Goal: Check status: Check status

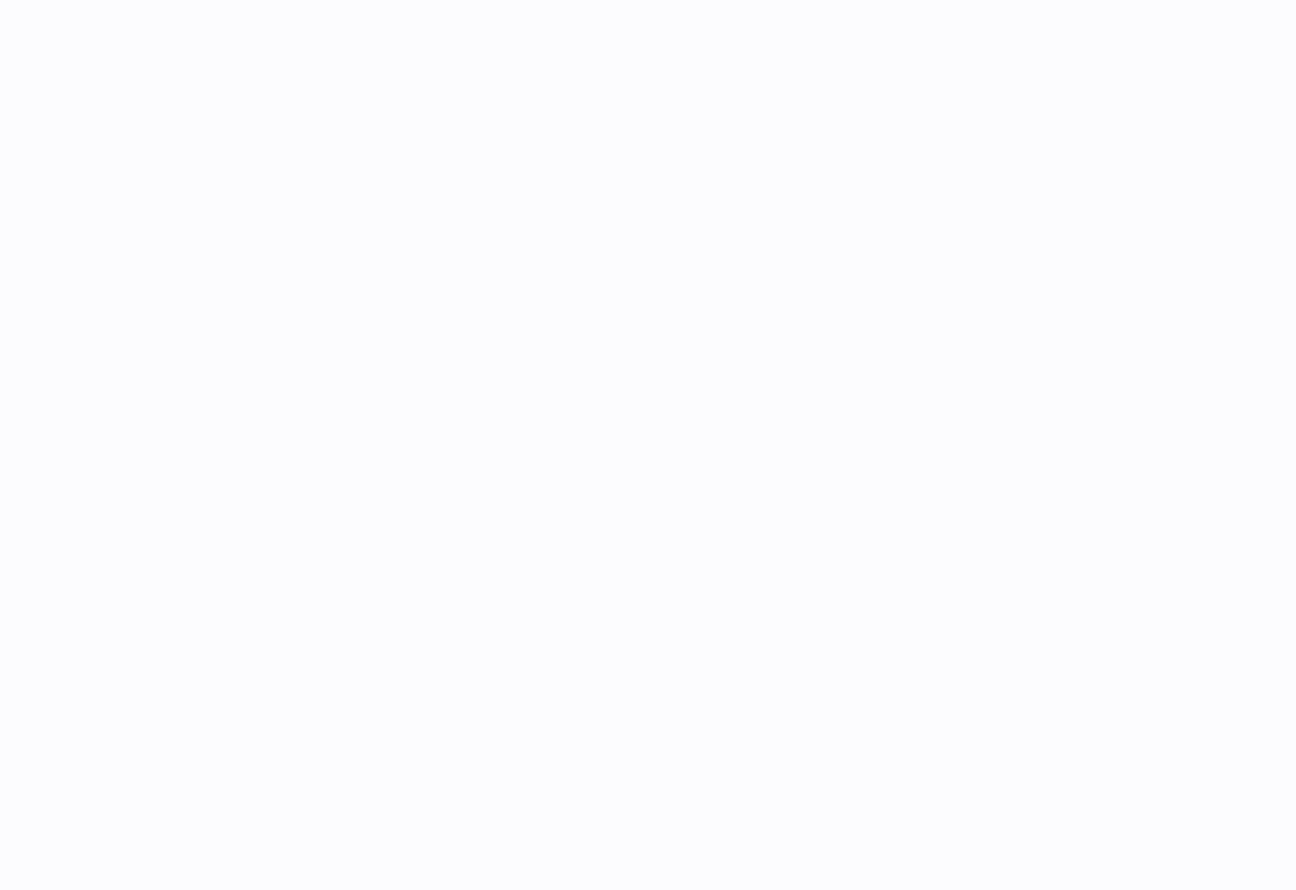
click at [436, 409] on div at bounding box center [775, 445] width 1041 height 890
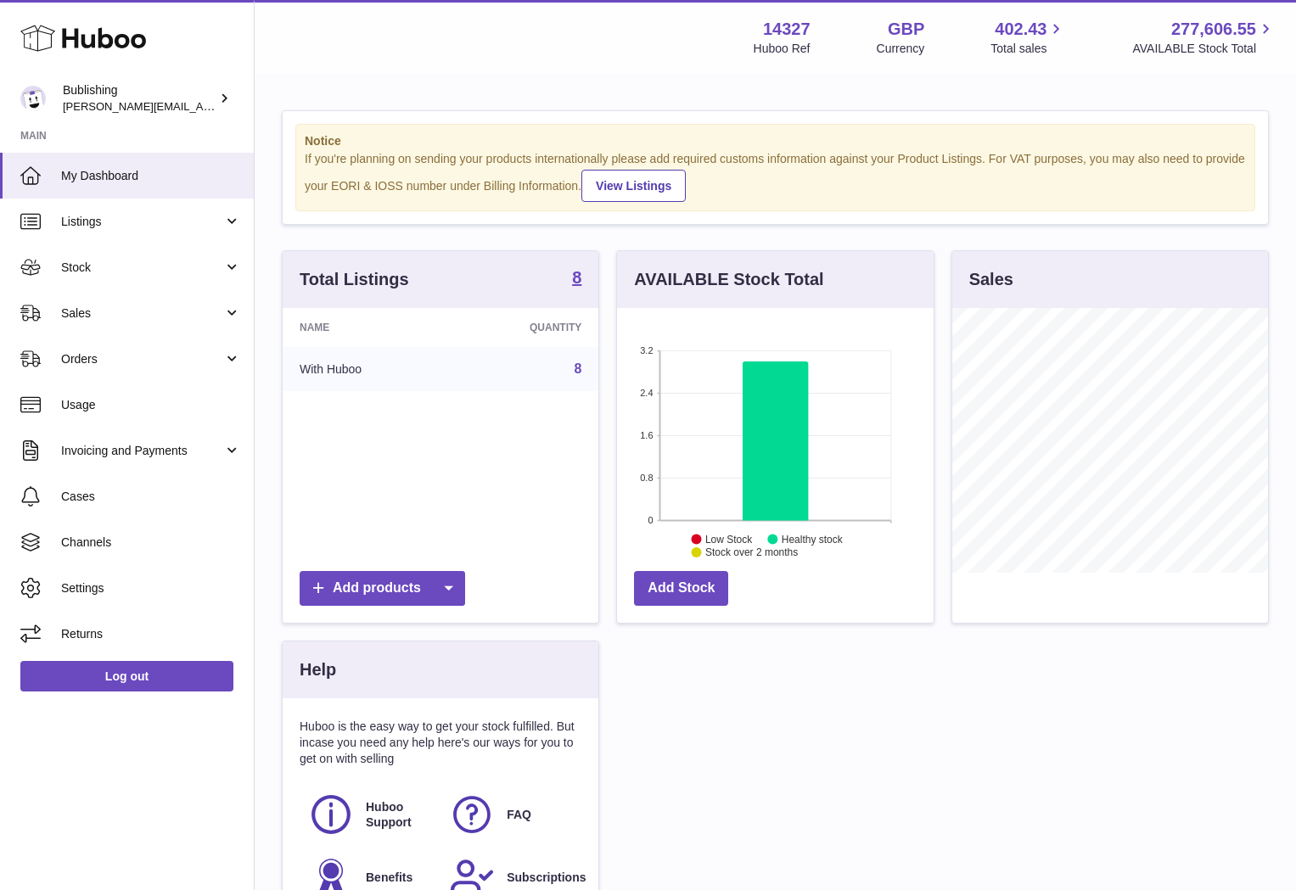
scroll to position [265, 316]
click at [152, 351] on span "Orders" at bounding box center [142, 359] width 162 height 16
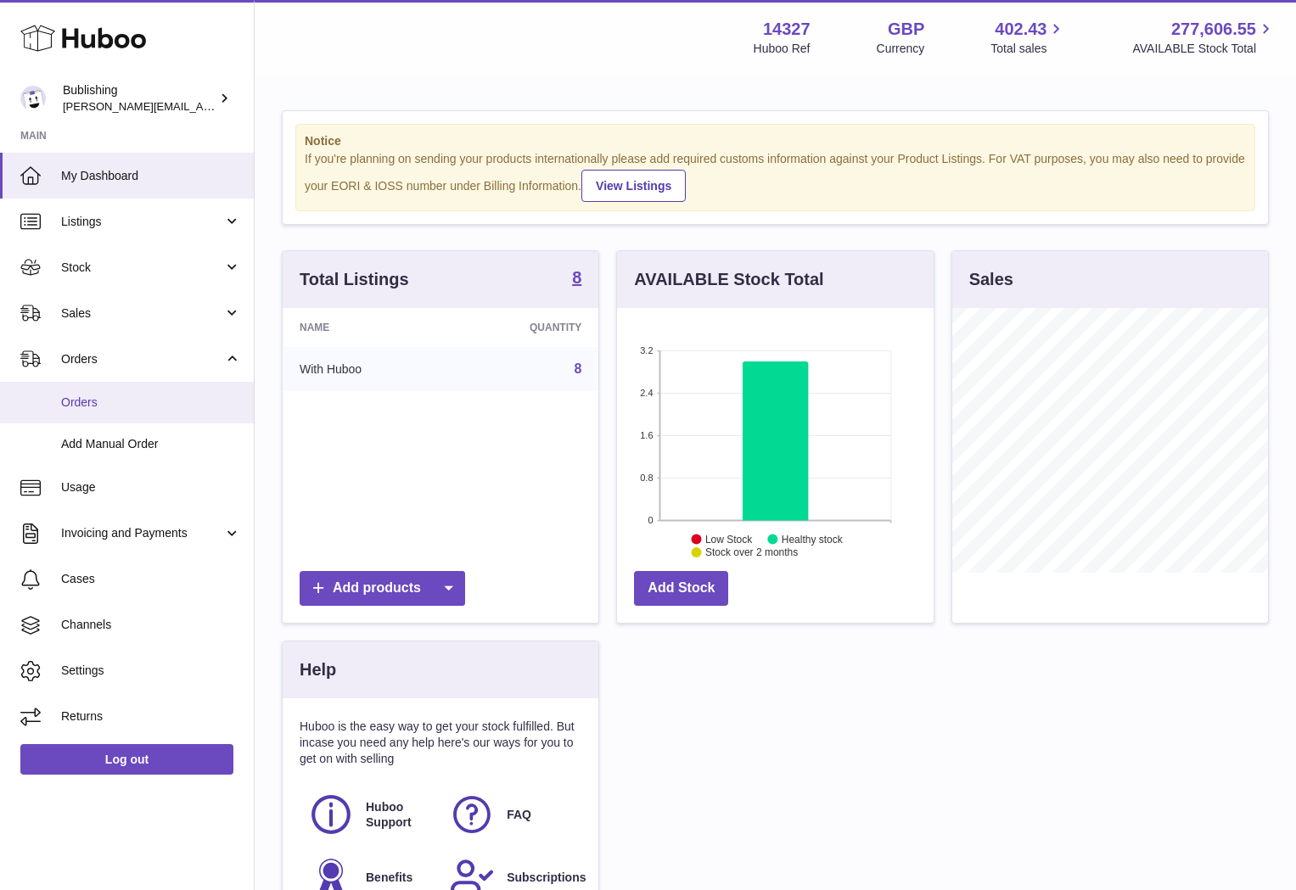
click at [81, 415] on link "Orders" at bounding box center [127, 403] width 254 height 42
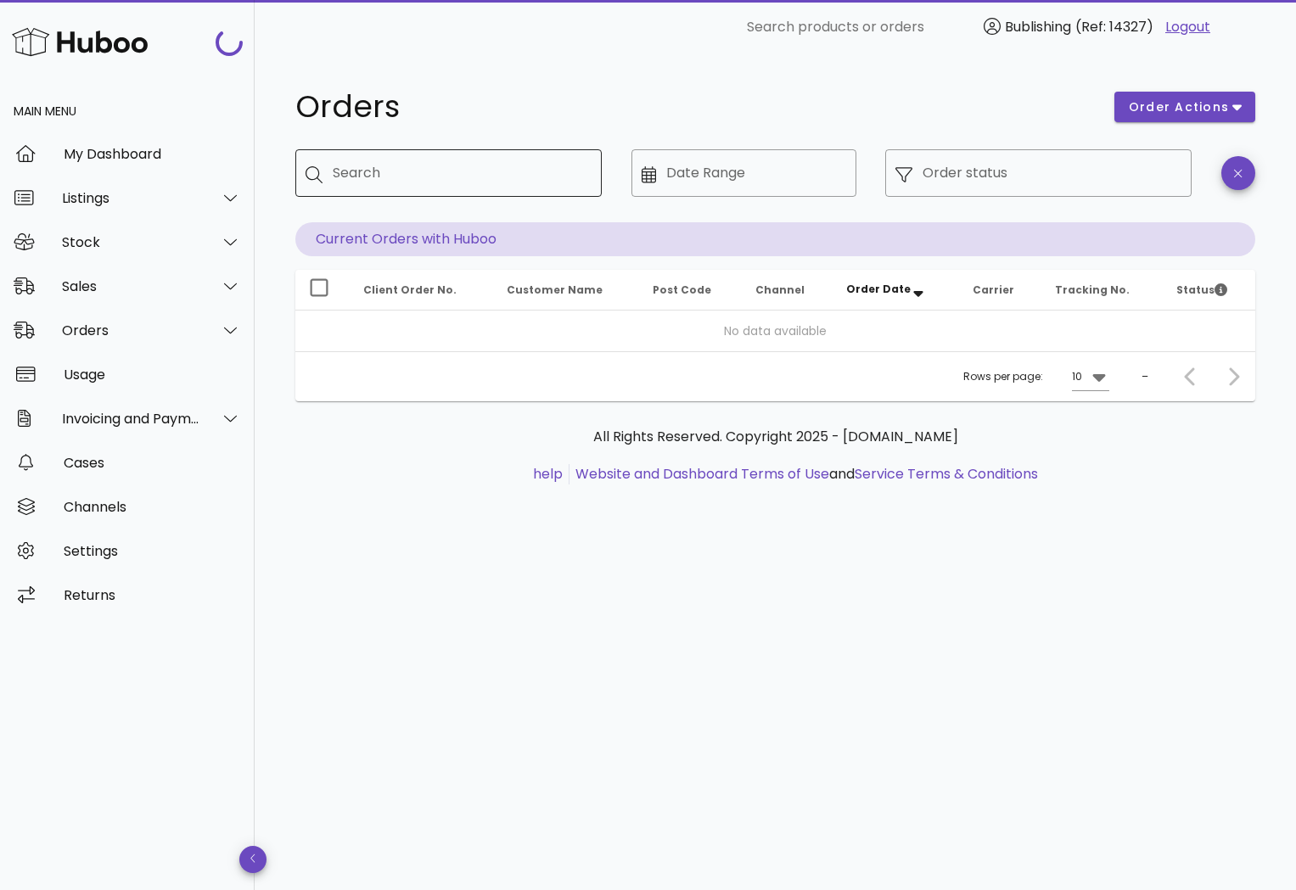
click at [452, 178] on input "Search" at bounding box center [460, 173] width 255 height 27
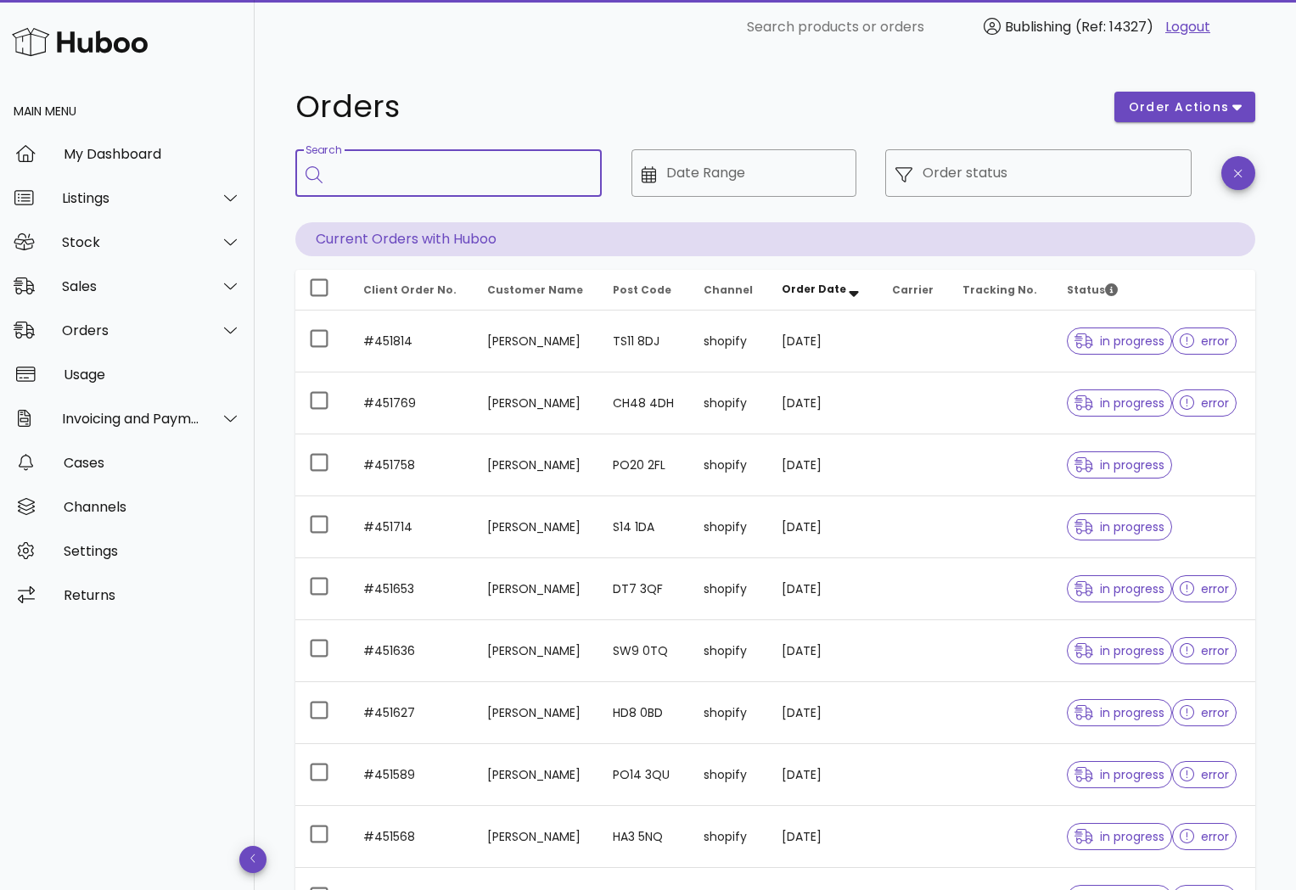
paste input "******"
type input "******"
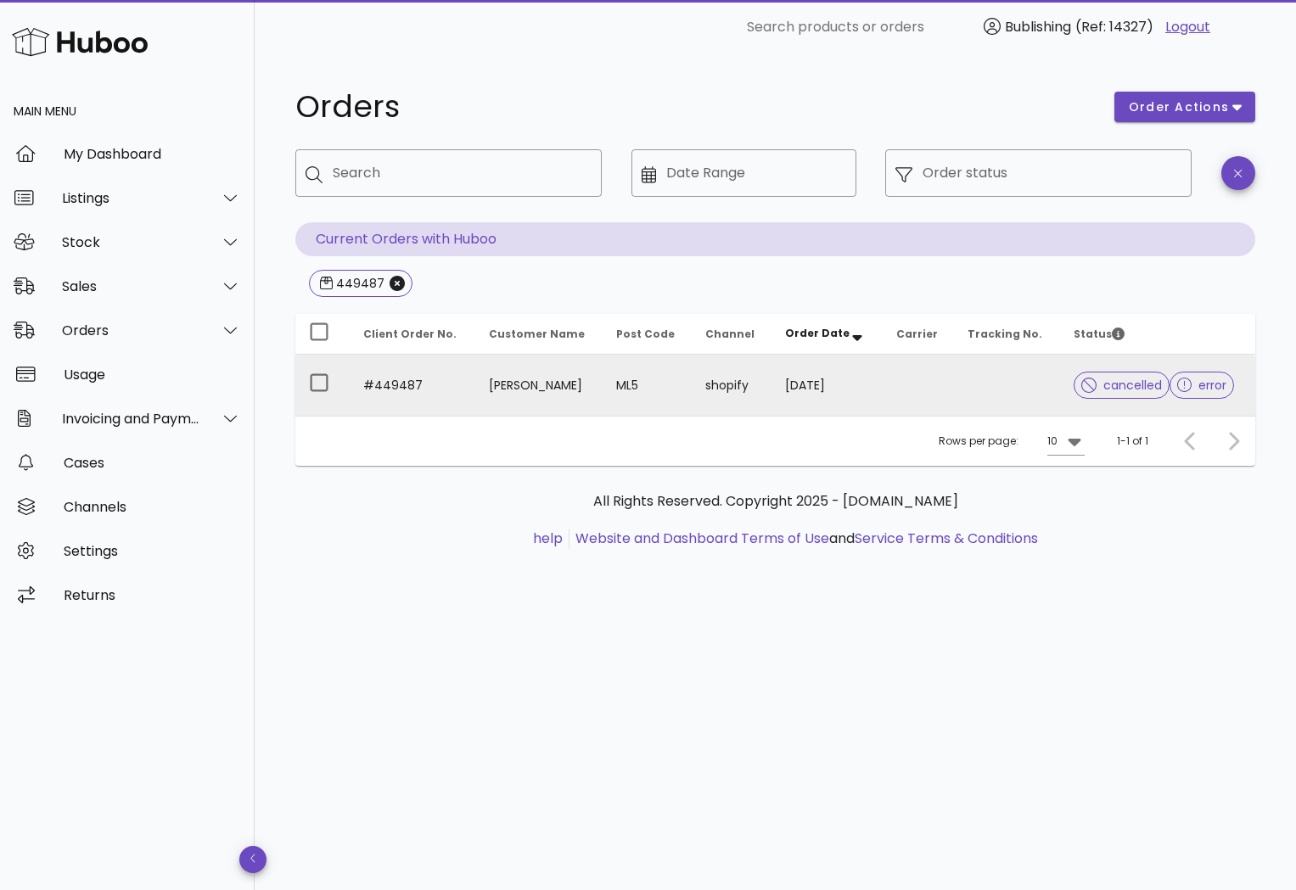
click at [375, 384] on td "#449487" at bounding box center [413, 385] width 126 height 61
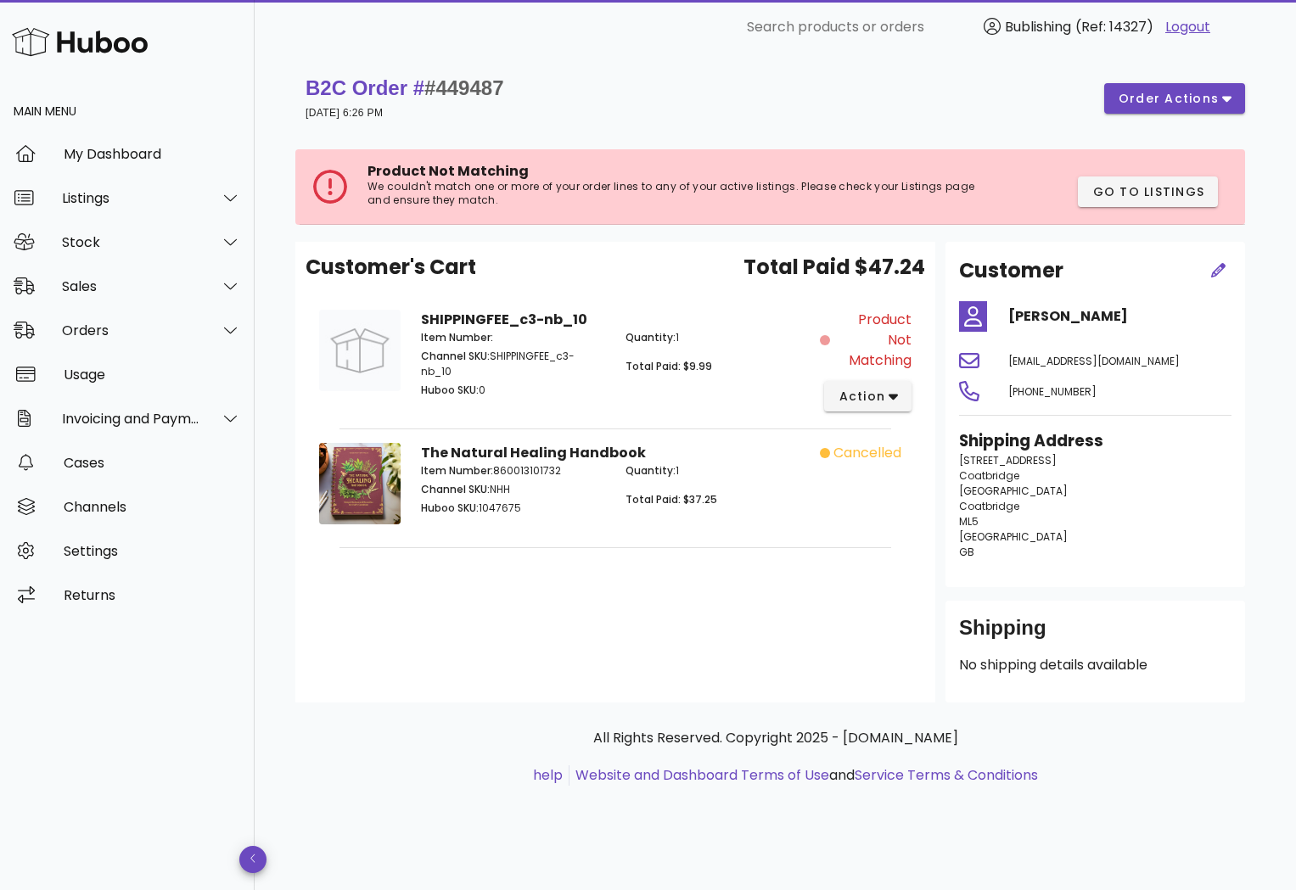
click at [860, 445] on span "cancelled" at bounding box center [867, 453] width 68 height 20
click at [1225, 99] on icon "button" at bounding box center [1226, 100] width 9 height 6
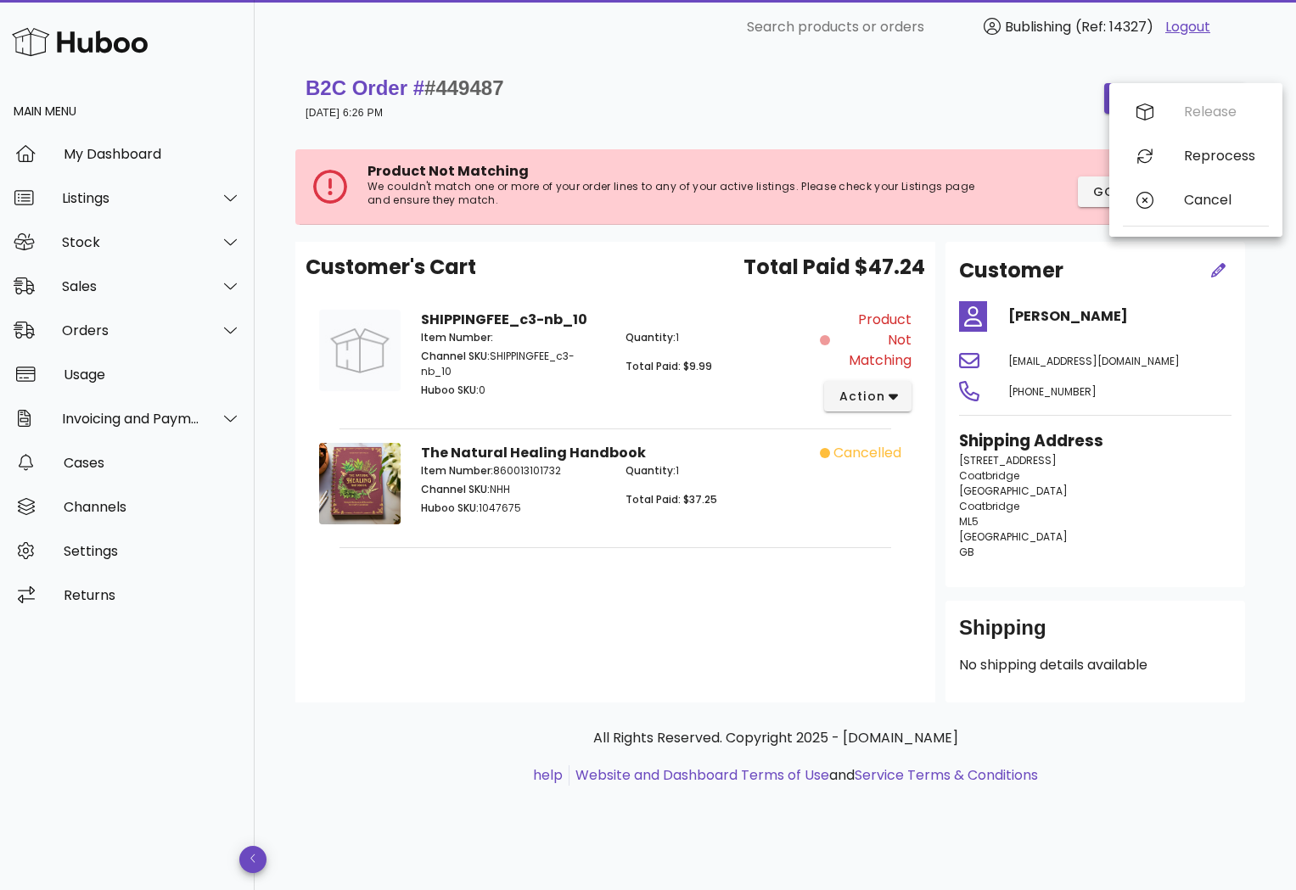
click at [932, 126] on div "B2C Order # #449487 17 September 2025 at 6:26 PM order actions" at bounding box center [775, 98] width 960 height 68
